Goal: Task Accomplishment & Management: Manage account settings

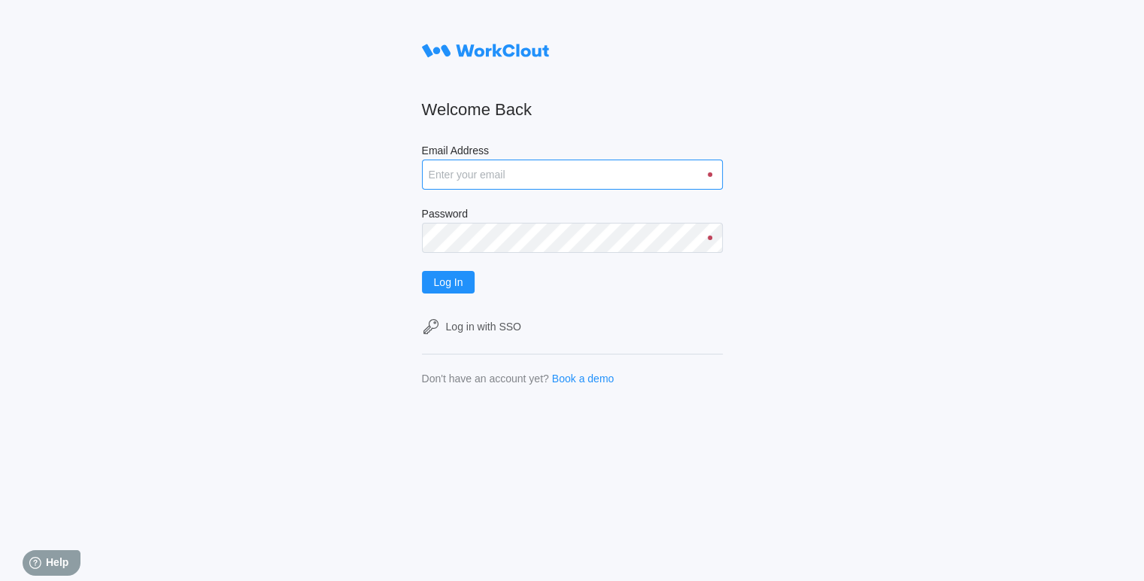
click at [590, 176] on input "Email Address" at bounding box center [572, 174] width 301 height 30
type input "gvillarreal@metlx.com"
